Goal: Task Accomplishment & Management: Complete application form

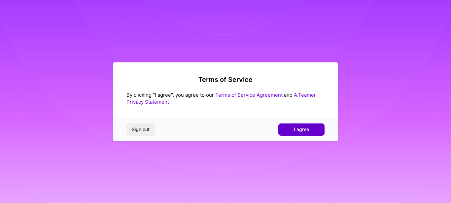
click at [302, 129] on span "I agree" at bounding box center [301, 129] width 15 height 7
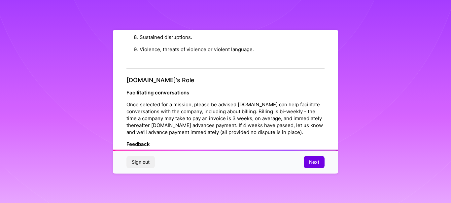
scroll to position [793, 0]
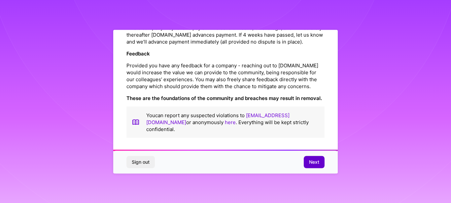
click at [313, 162] on span "Next" at bounding box center [314, 162] width 10 height 7
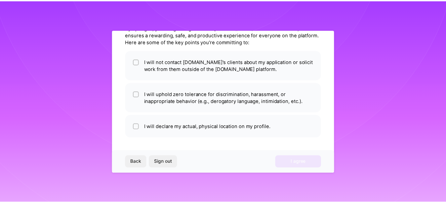
scroll to position [35, 0]
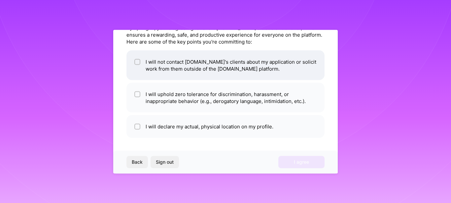
click at [271, 66] on li "I will not contact [DOMAIN_NAME]'s clients about my application or solicit work…" at bounding box center [225, 65] width 198 height 30
checkbox input "true"
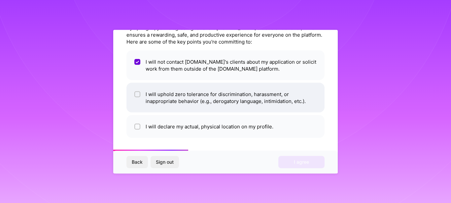
click at [265, 96] on li "I will uphold zero tolerance for discrimination, harassment, or inappropriate b…" at bounding box center [225, 98] width 198 height 30
checkbox input "true"
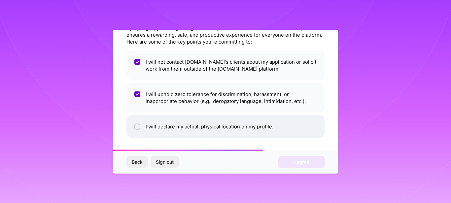
click at [264, 121] on li "I will declare my actual, physical location on my profile." at bounding box center [225, 126] width 198 height 23
checkbox input "true"
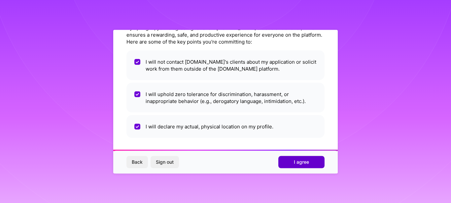
click at [300, 163] on span "I agree" at bounding box center [301, 162] width 15 height 7
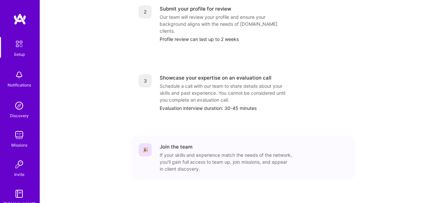
scroll to position [213, 0]
